Goal: Task Accomplishment & Management: Manage account settings

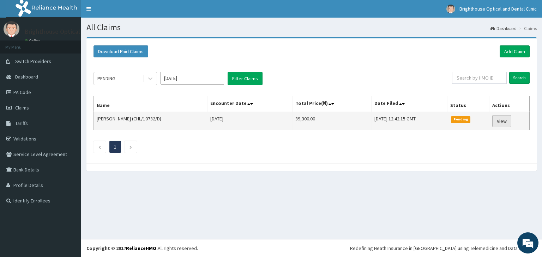
click at [503, 119] on link "View" at bounding box center [501, 121] width 19 height 12
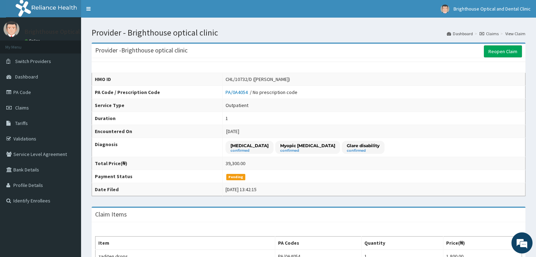
drag, startPoint x: 213, startPoint y: 10, endPoint x: 116, endPoint y: 6, distance: 96.7
click at [116, 6] on nav "Toggle navigation Brighthouse Optical and Dental Clinic Brighthouse Optical and…" at bounding box center [308, 9] width 455 height 18
click at [36, 61] on span "Switch Providers" at bounding box center [33, 61] width 36 height 6
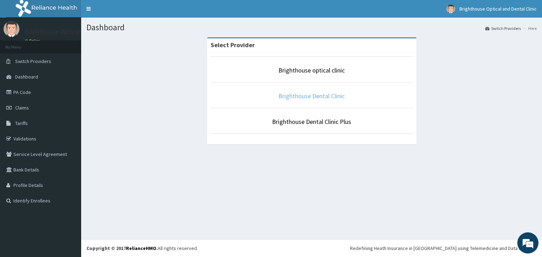
click at [286, 95] on link "Brighthouse Dental Clinic" at bounding box center [311, 96] width 66 height 8
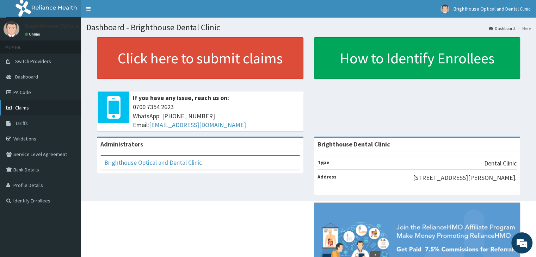
click at [21, 107] on span "Claims" at bounding box center [22, 108] width 14 height 6
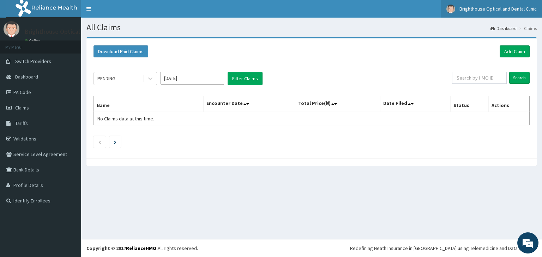
click at [450, 8] on img at bounding box center [450, 9] width 9 height 9
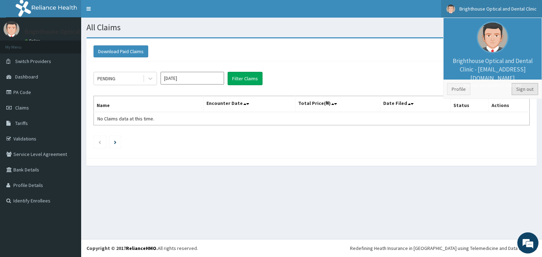
click at [528, 89] on link "Sign out" at bounding box center [524, 89] width 26 height 12
